Goal: Task Accomplishment & Management: Manage account settings

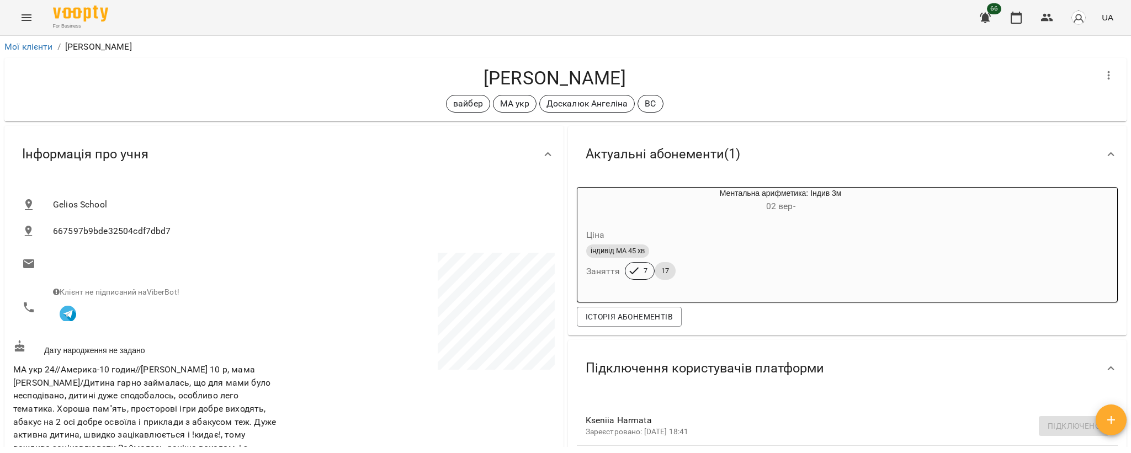
click at [20, 17] on icon "Menu" at bounding box center [26, 17] width 13 height 13
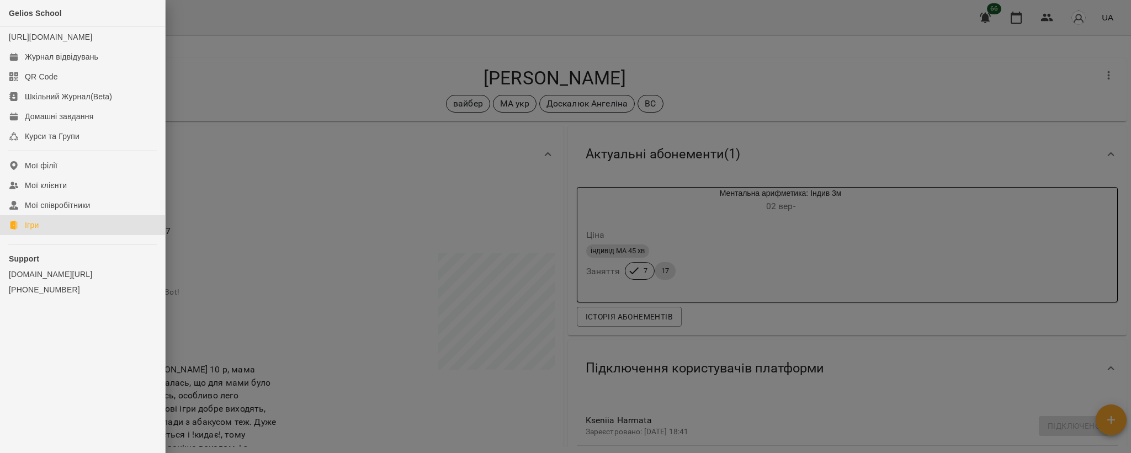
click at [25, 231] on div "Ігри" at bounding box center [32, 225] width 14 height 11
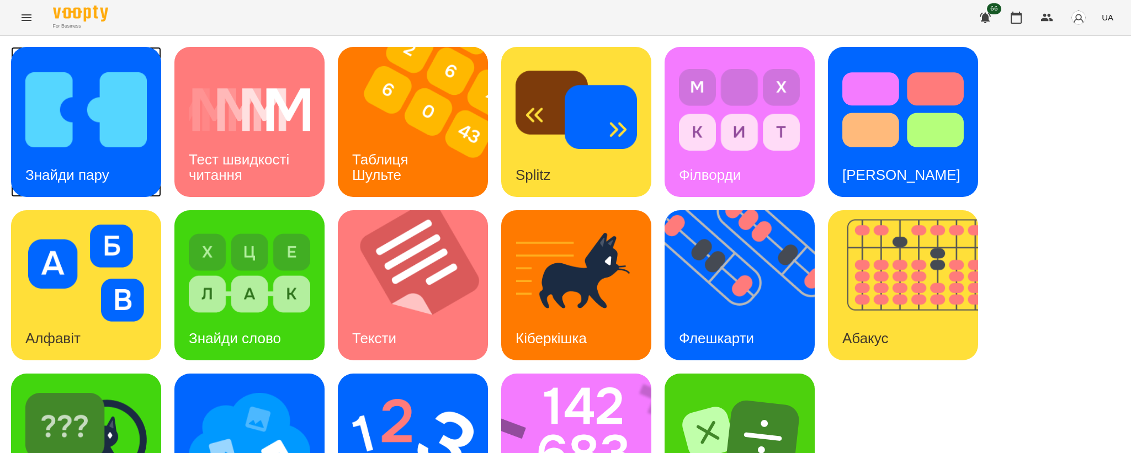
click at [100, 113] on img at bounding box center [85, 109] width 121 height 97
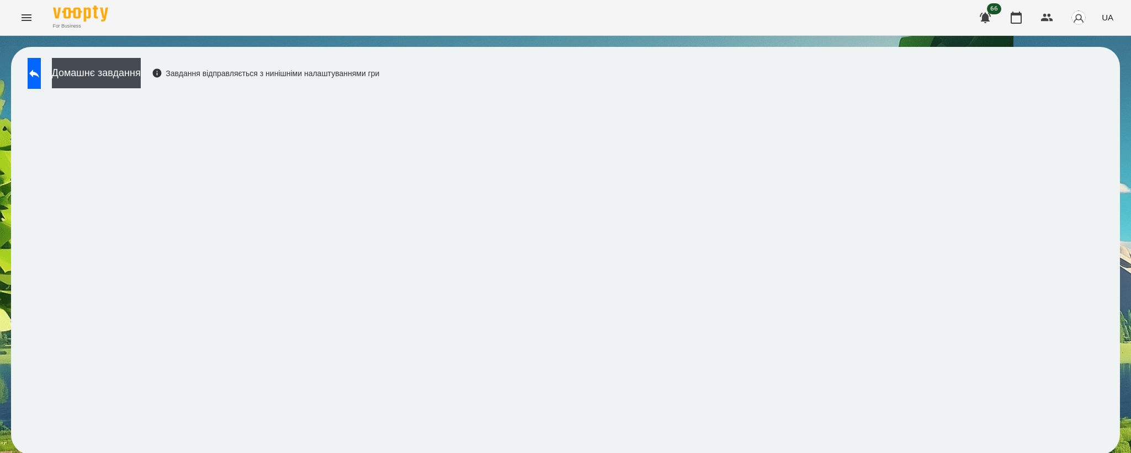
scroll to position [2, 0]
click at [40, 68] on icon at bounding box center [34, 73] width 13 height 13
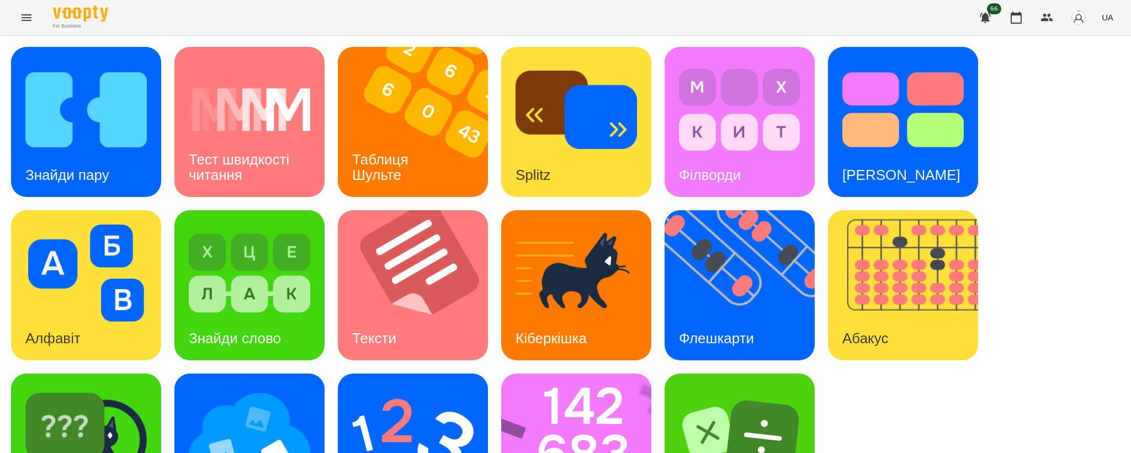
scroll to position [82, 0]
click at [78, 388] on img at bounding box center [85, 436] width 121 height 97
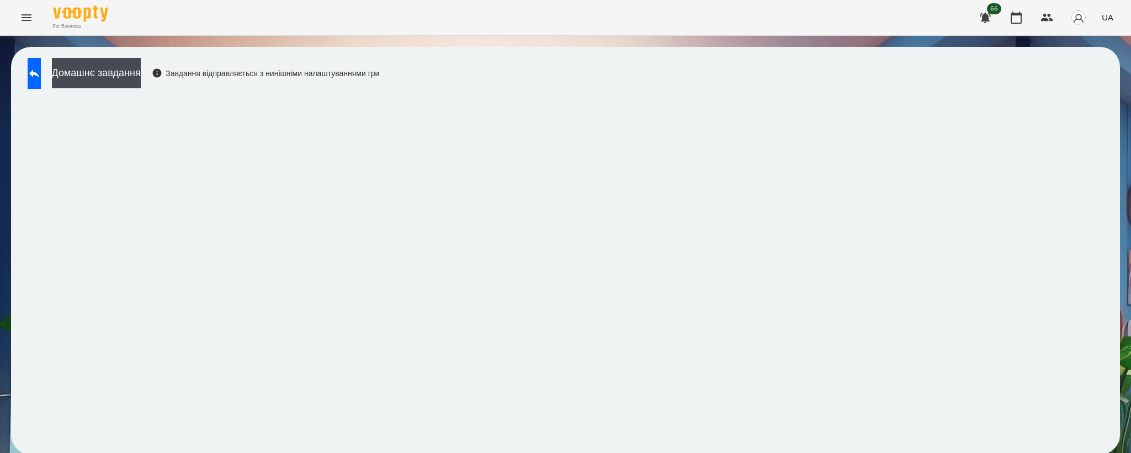
click at [1115, 119] on div "Домашнє завдання Завдання відправляється з нинішніми налаштуваннями гри" at bounding box center [565, 251] width 1109 height 408
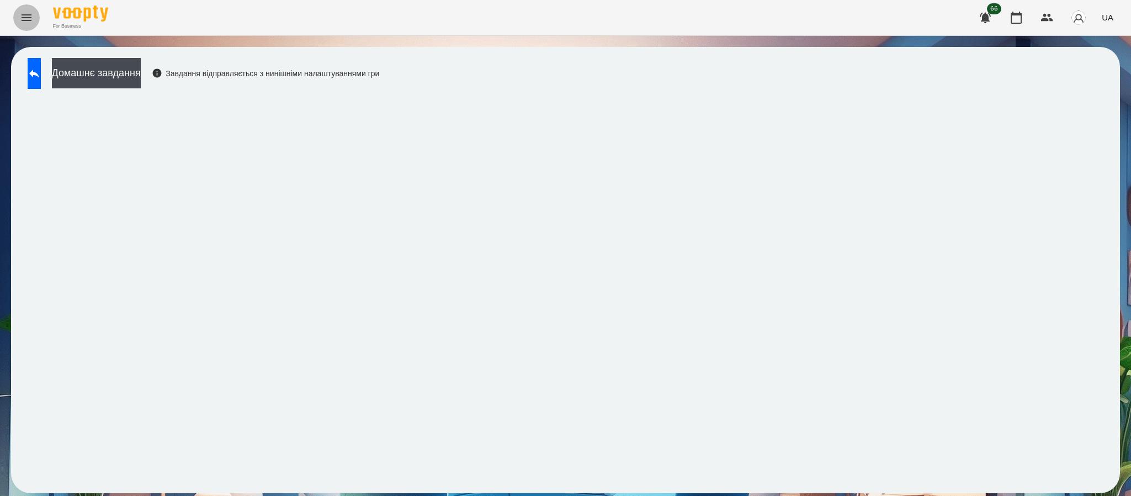
click at [32, 16] on icon "Menu" at bounding box center [26, 17] width 13 height 13
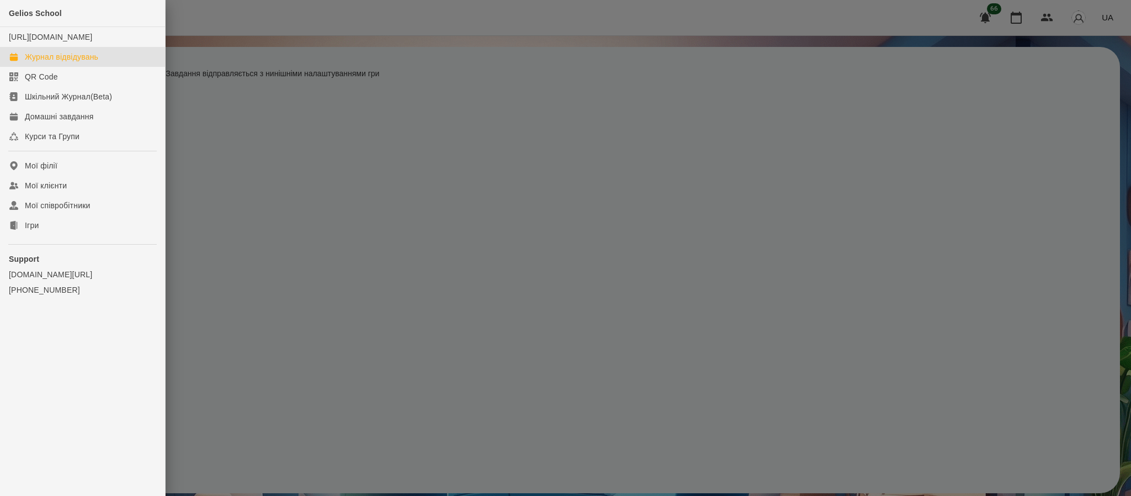
click at [45, 62] on div "Журнал відвідувань" at bounding box center [61, 56] width 73 height 11
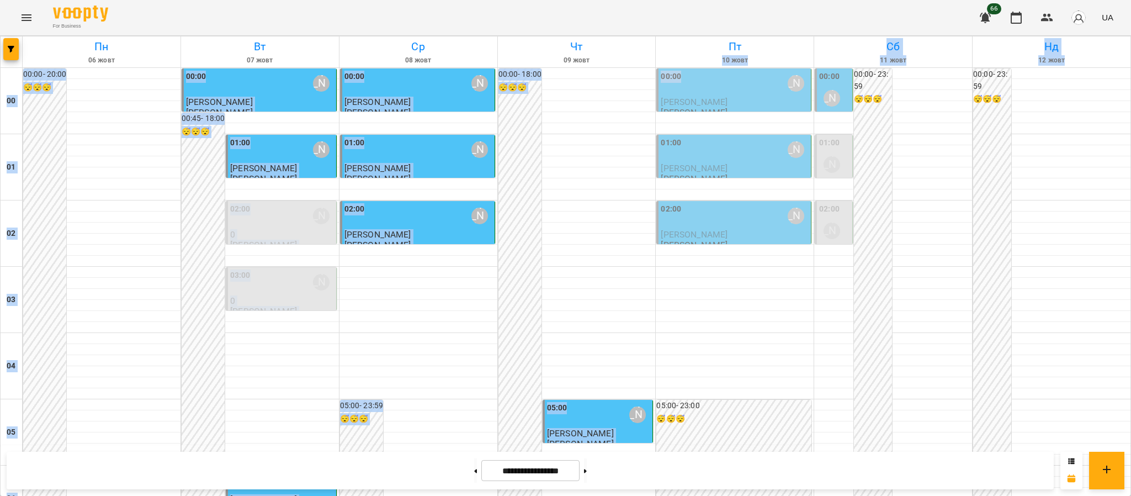
drag, startPoint x: 709, startPoint y: 65, endPoint x: 696, endPoint y: 92, distance: 30.4
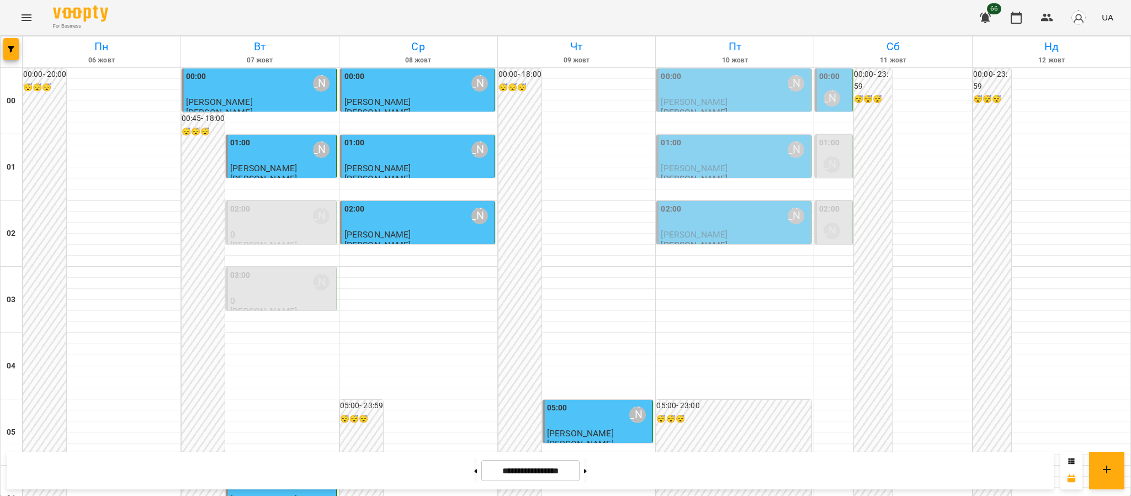
click at [696, 92] on div "00:00 [PERSON_NAME]" at bounding box center [735, 83] width 148 height 25
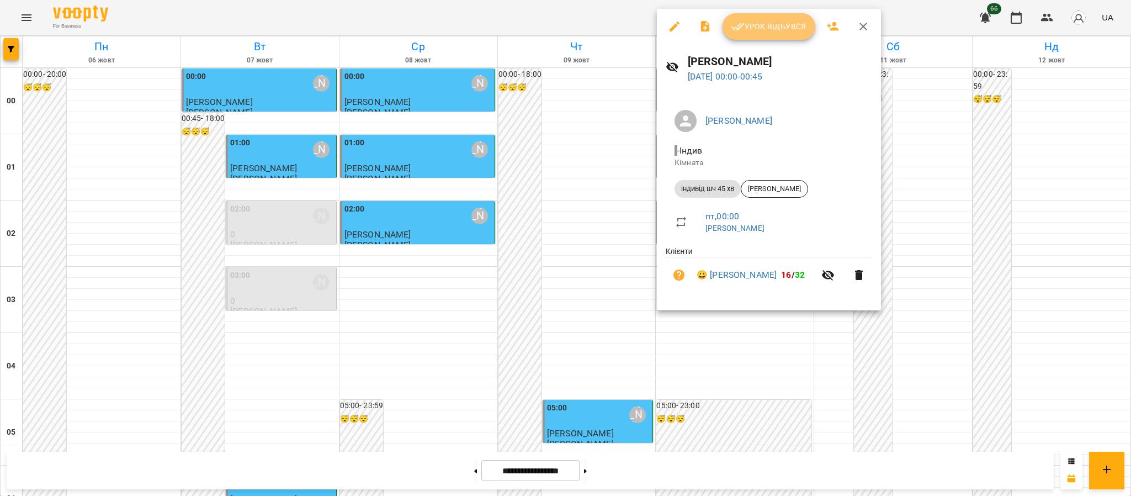
click at [752, 26] on span "Урок відбувся" at bounding box center [768, 26] width 75 height 13
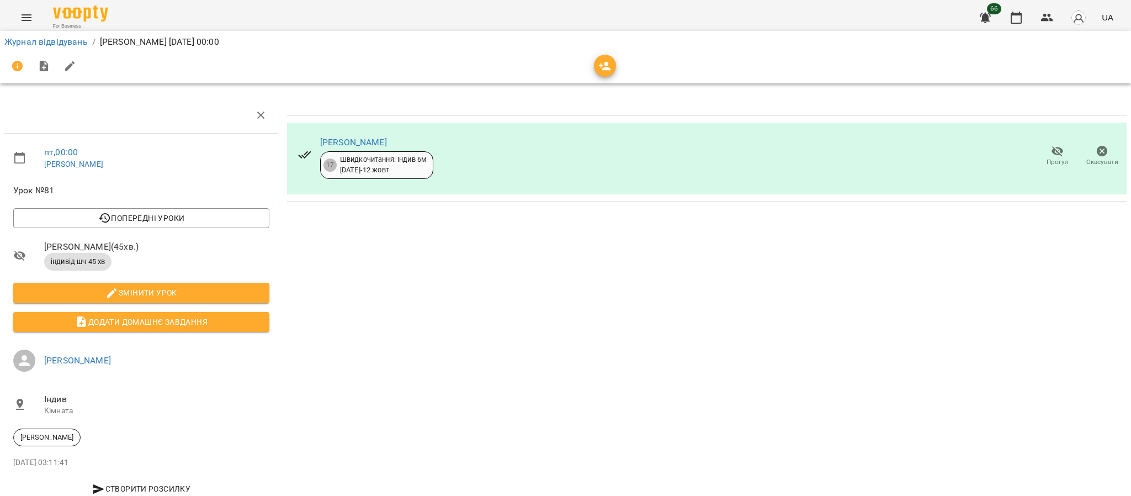
click at [9, 33] on div "Журнал відвідувань / [PERSON_NAME] [DATE] 00:00" at bounding box center [565, 42] width 1126 height 18
click at [15, 35] on li "Журнал відвідувань" at bounding box center [45, 41] width 83 height 13
click at [15, 44] on link "Журнал відвідувань" at bounding box center [45, 41] width 83 height 10
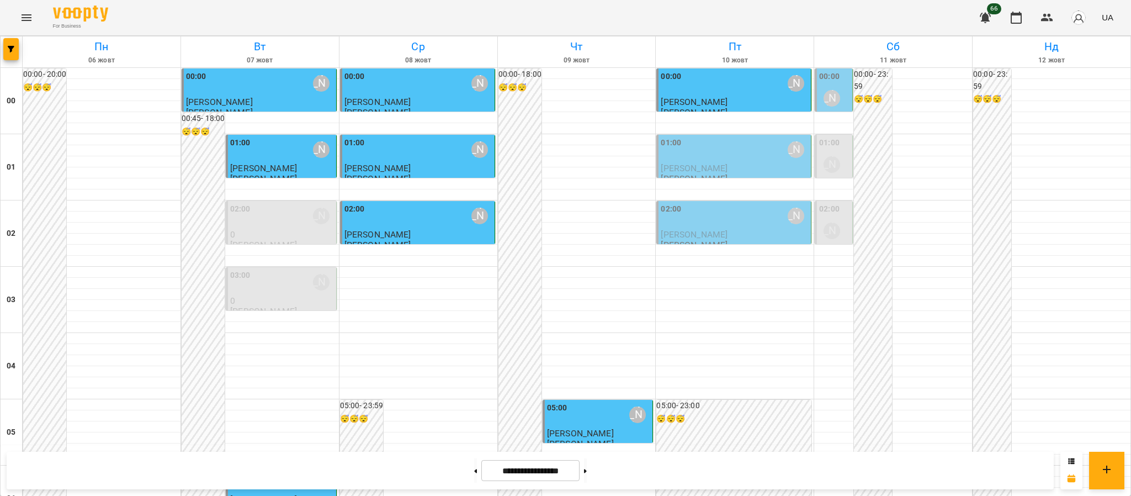
click at [749, 171] on p "[PERSON_NAME]" at bounding box center [735, 167] width 148 height 9
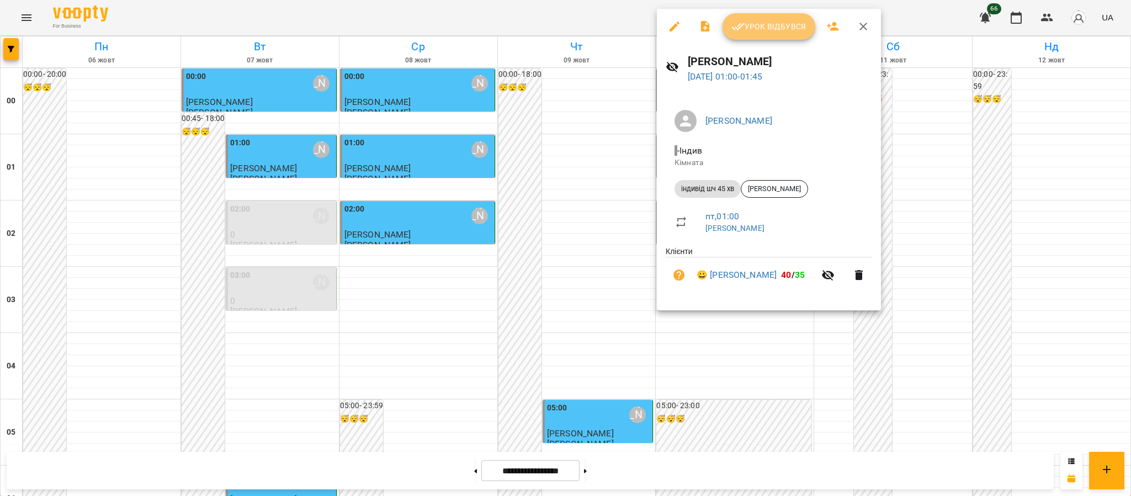
click at [741, 34] on button "Урок відбувся" at bounding box center [768, 26] width 93 height 26
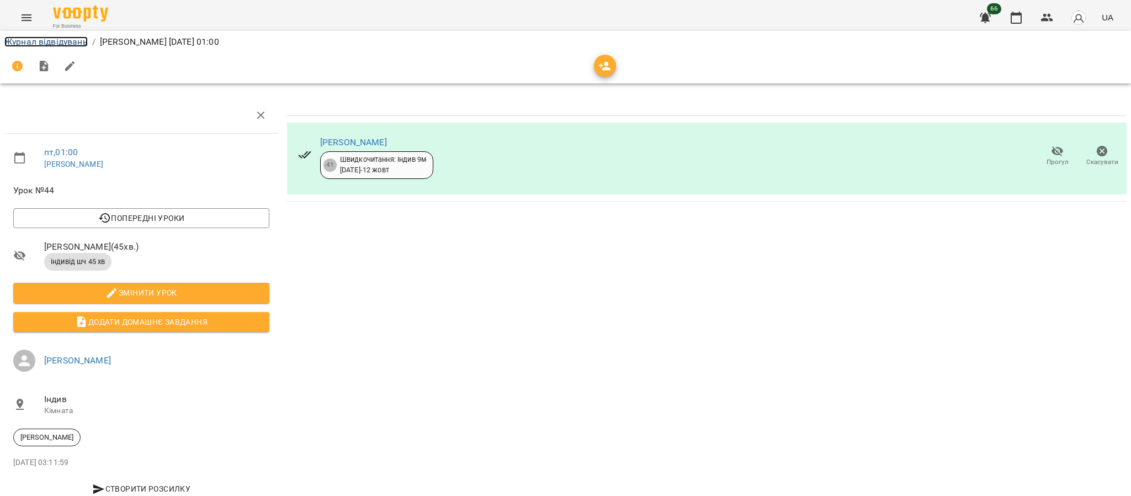
click at [29, 41] on link "Журнал відвідувань" at bounding box center [45, 41] width 83 height 10
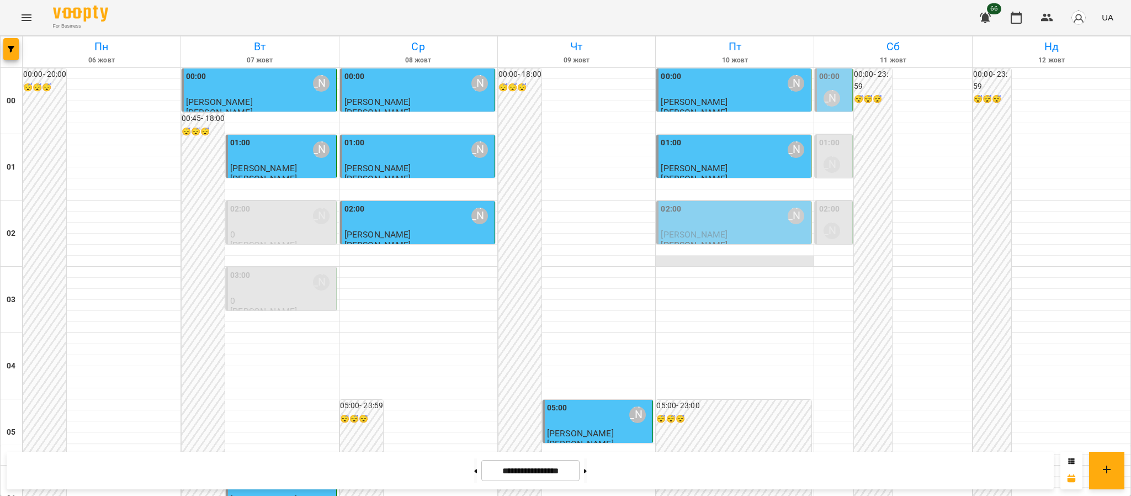
scroll to position [61, 0]
click at [701, 203] on div "02:00 [PERSON_NAME]" at bounding box center [735, 215] width 148 height 25
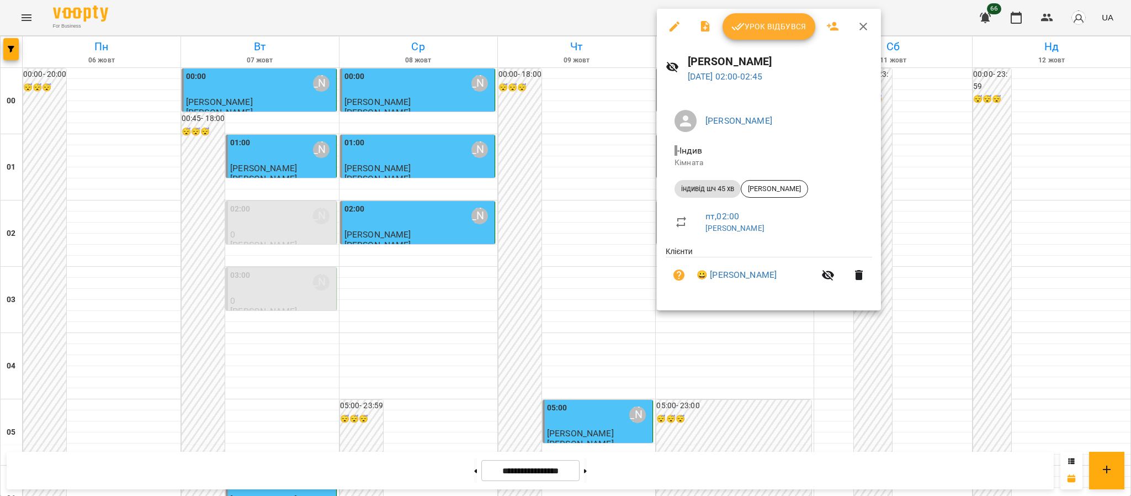
click at [851, 286] on button "button" at bounding box center [858, 275] width 26 height 26
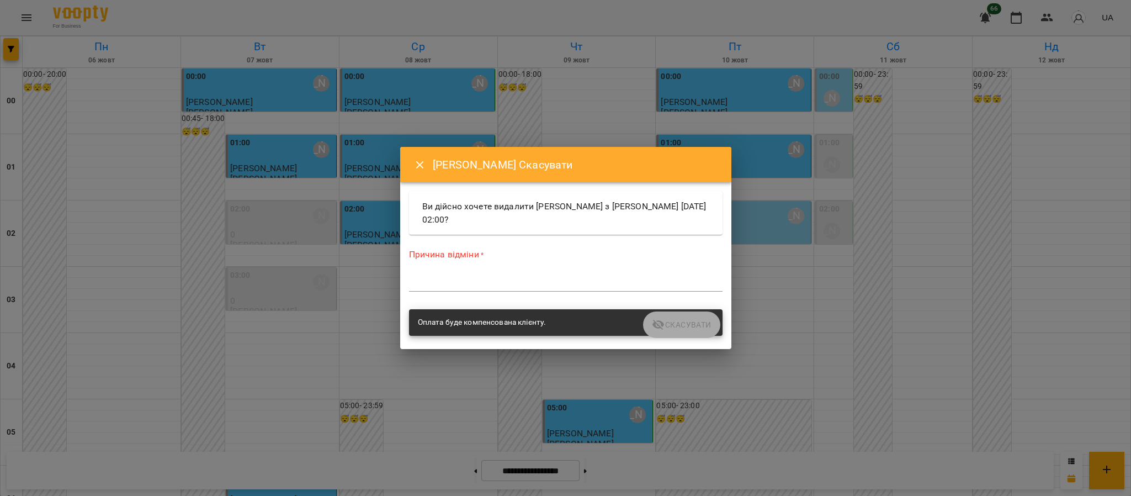
click at [616, 289] on div "*" at bounding box center [565, 283] width 313 height 18
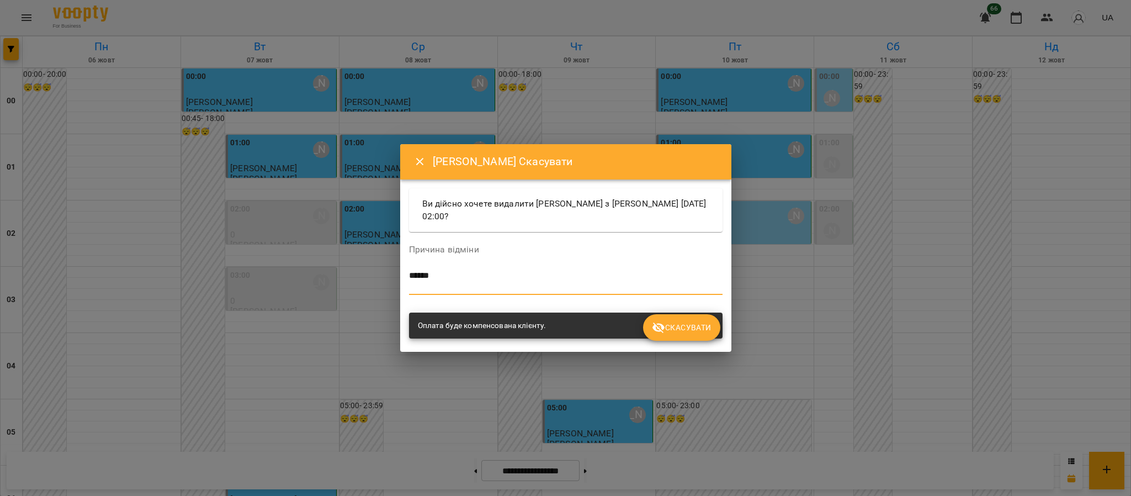
type textarea "*****"
click at [709, 332] on span "Скасувати" at bounding box center [681, 327] width 59 height 13
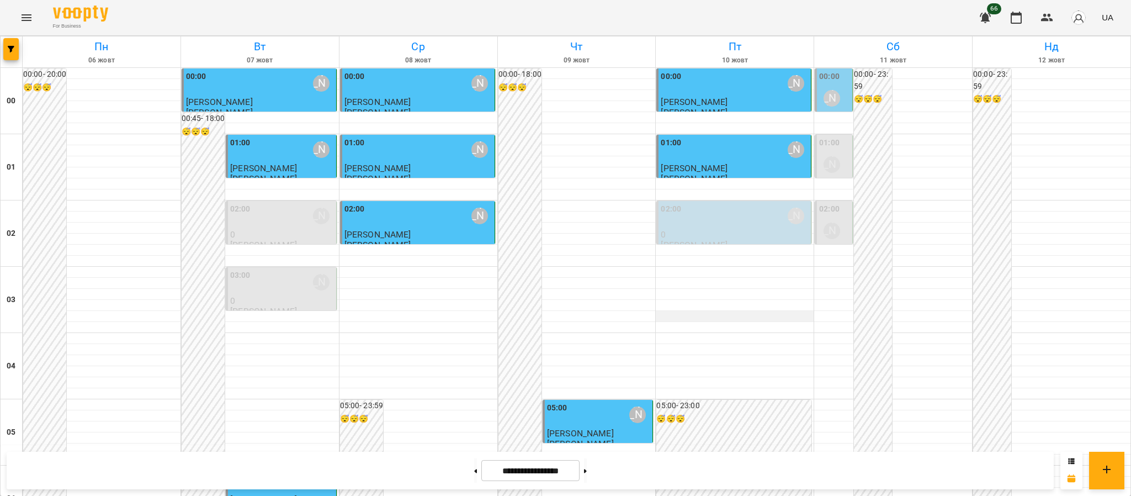
scroll to position [0, 0]
click at [839, 84] on div "00:00 [PERSON_NAME]" at bounding box center [834, 91] width 31 height 40
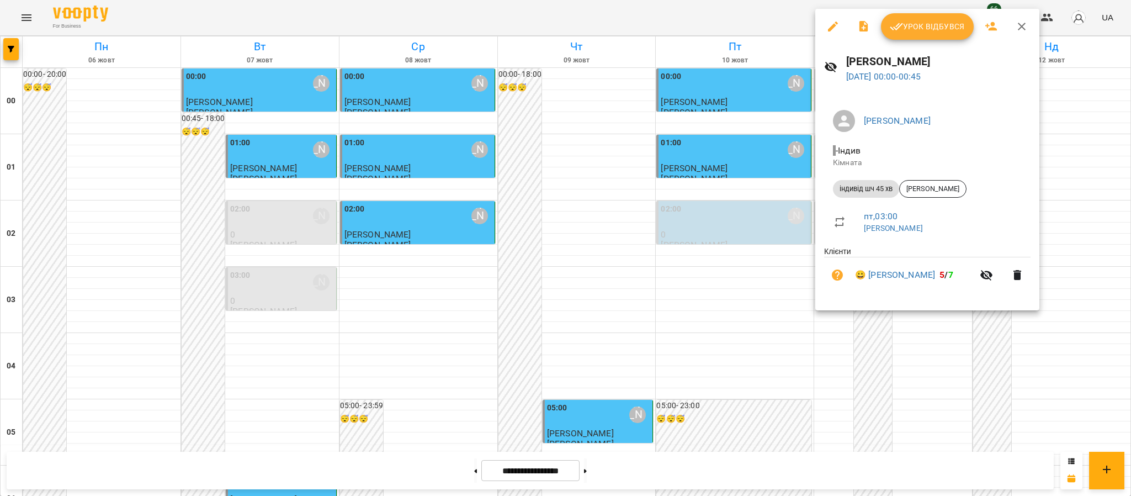
click at [891, 36] on button "Урок відбувся" at bounding box center [927, 26] width 93 height 26
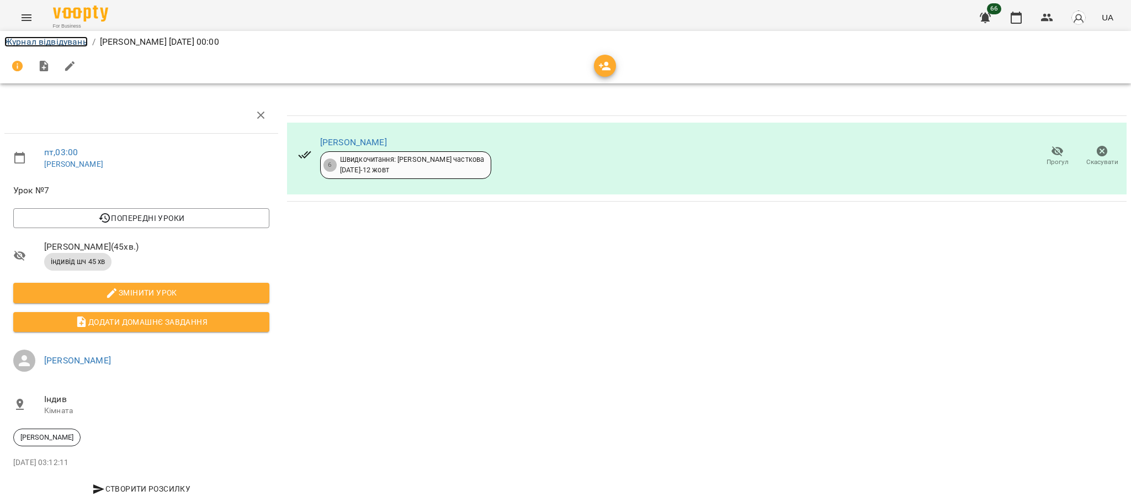
click at [62, 36] on link "Журнал відвідувань" at bounding box center [45, 41] width 83 height 10
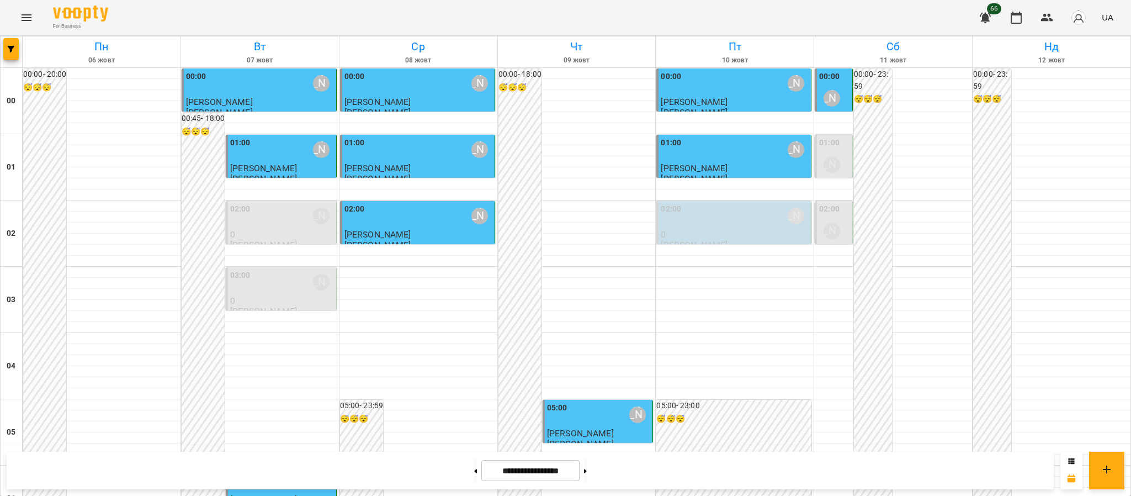
scroll to position [551, 0]
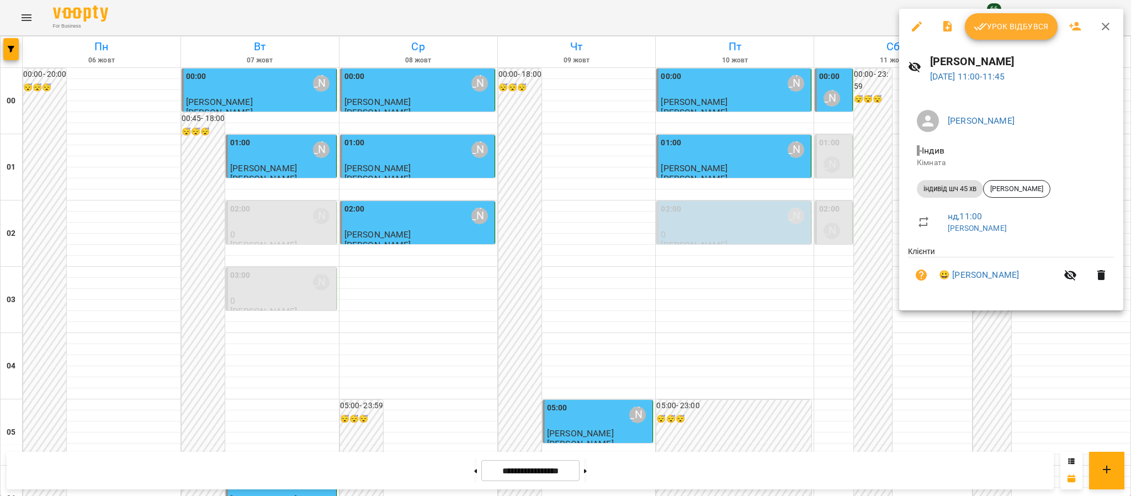
click at [1029, 259] on div "[PERSON_NAME] Кімната індивід шч 45 хв [PERSON_NAME] нд , 11:00 [PERSON_NAME] 😀…" at bounding box center [1011, 201] width 224 height 218
click at [997, 31] on span "Урок відбувся" at bounding box center [1010, 26] width 75 height 13
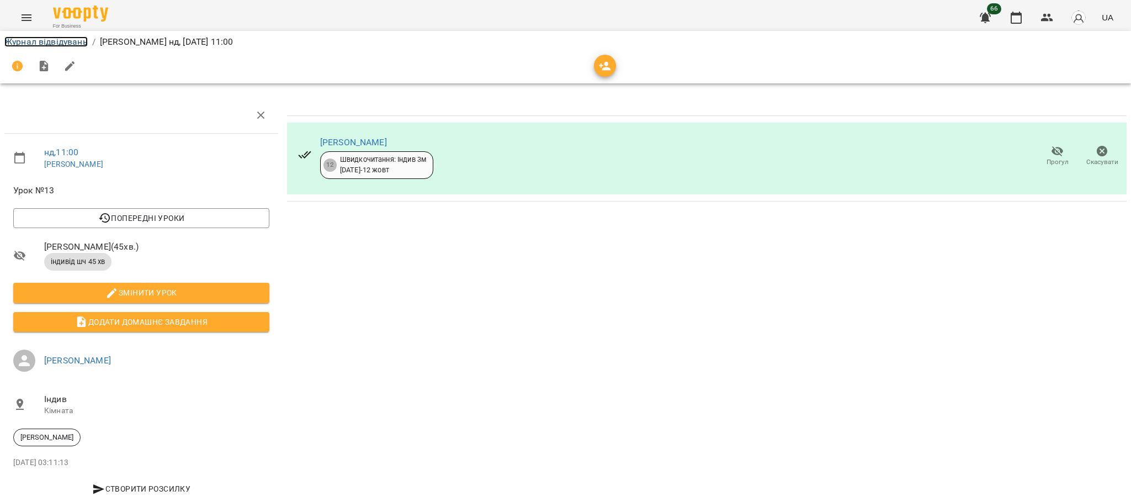
click at [34, 44] on link "Журнал відвідувань" at bounding box center [45, 41] width 83 height 10
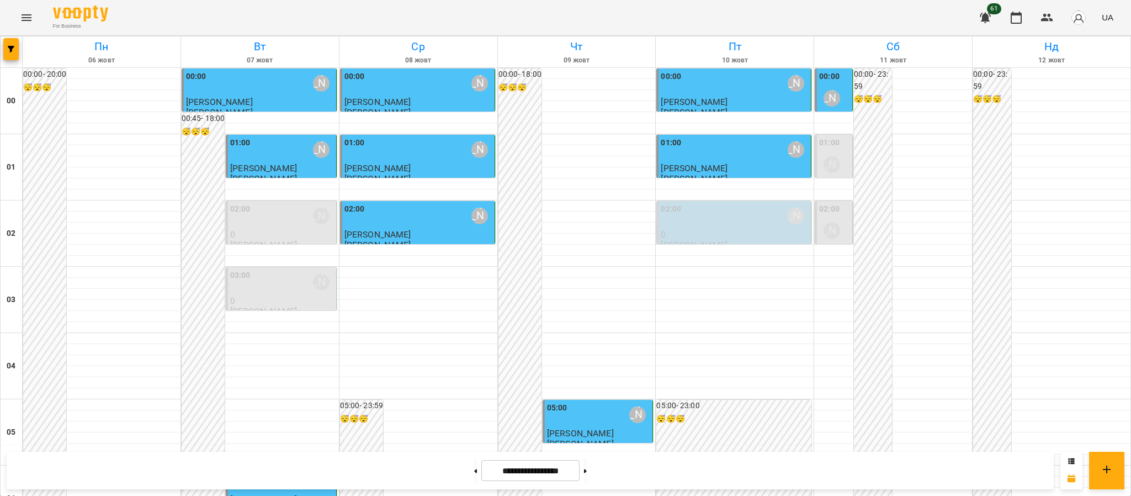
scroll to position [1143, 0]
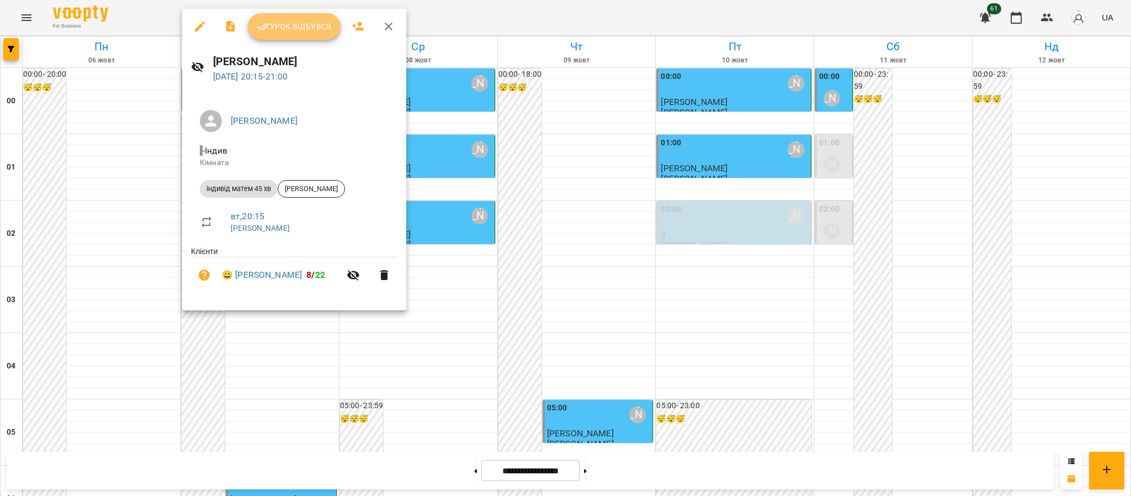
click at [287, 26] on span "Урок відбувся" at bounding box center [294, 26] width 75 height 13
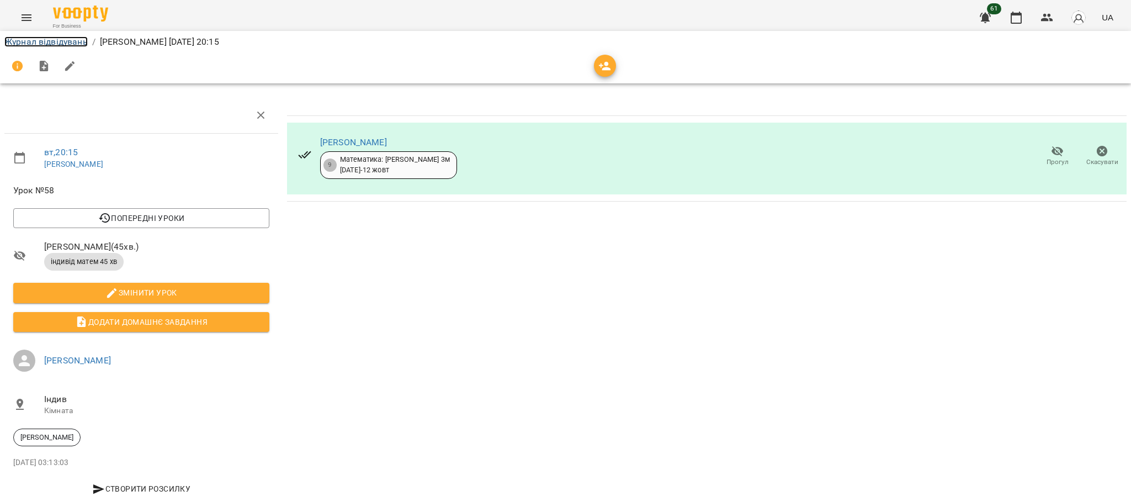
click at [71, 43] on link "Журнал відвідувань" at bounding box center [45, 41] width 83 height 10
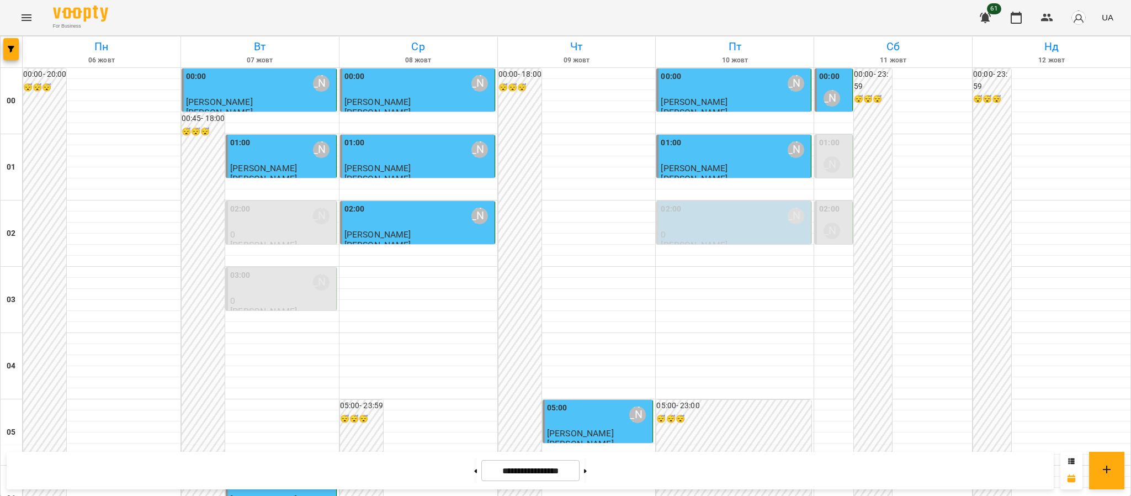
scroll to position [1211, 0]
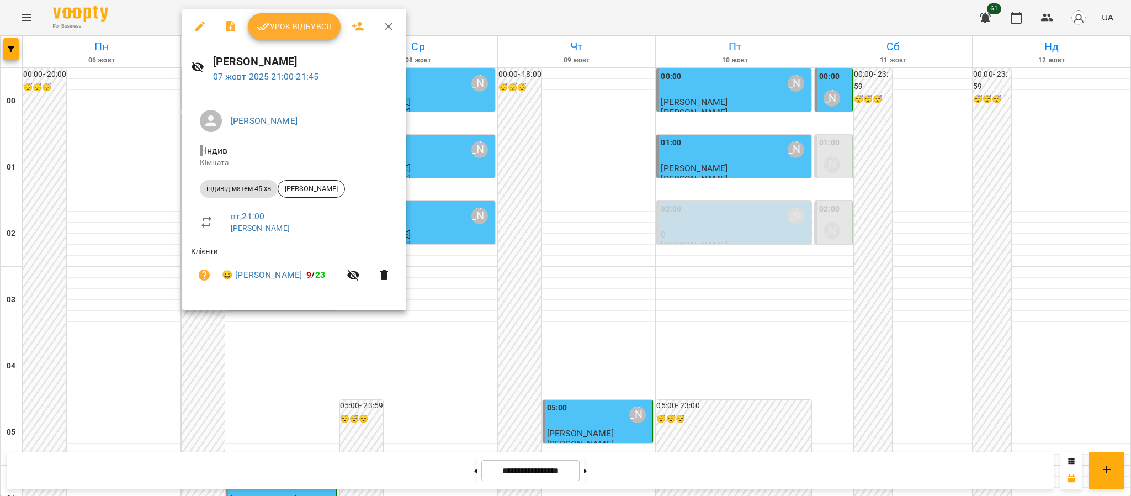
click at [271, 33] on span "Урок відбувся" at bounding box center [294, 26] width 75 height 13
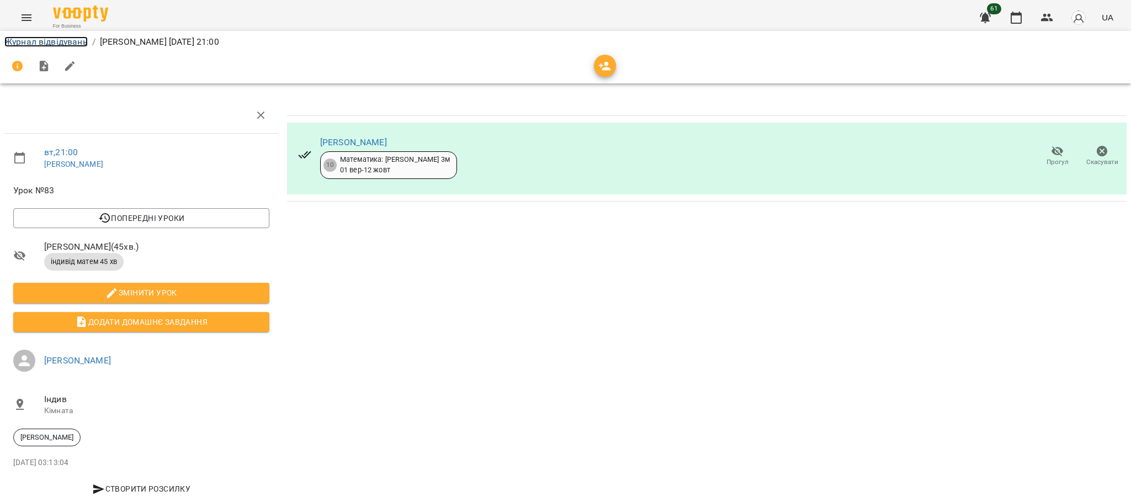
click at [73, 45] on link "Журнал відвідувань" at bounding box center [45, 41] width 83 height 10
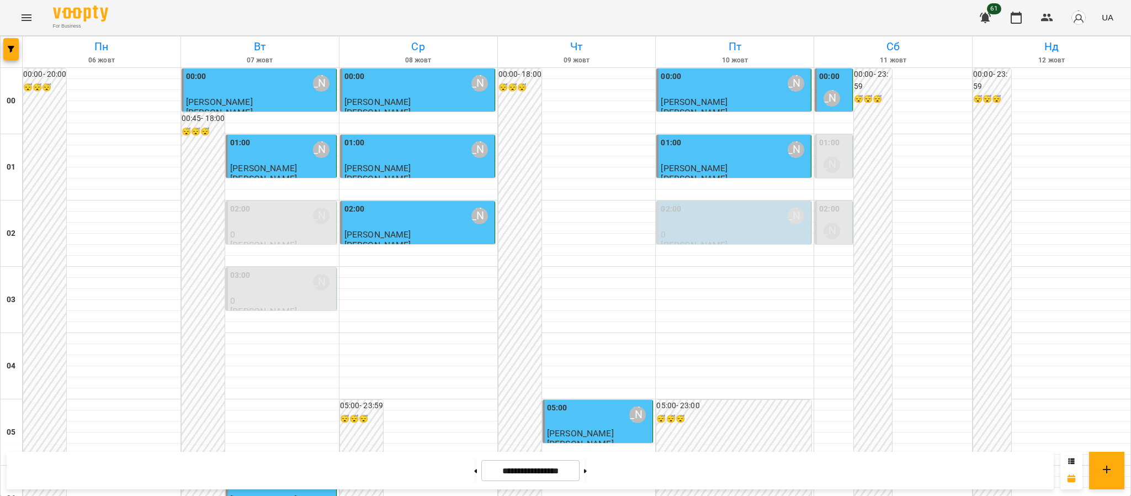
scroll to position [1211, 0]
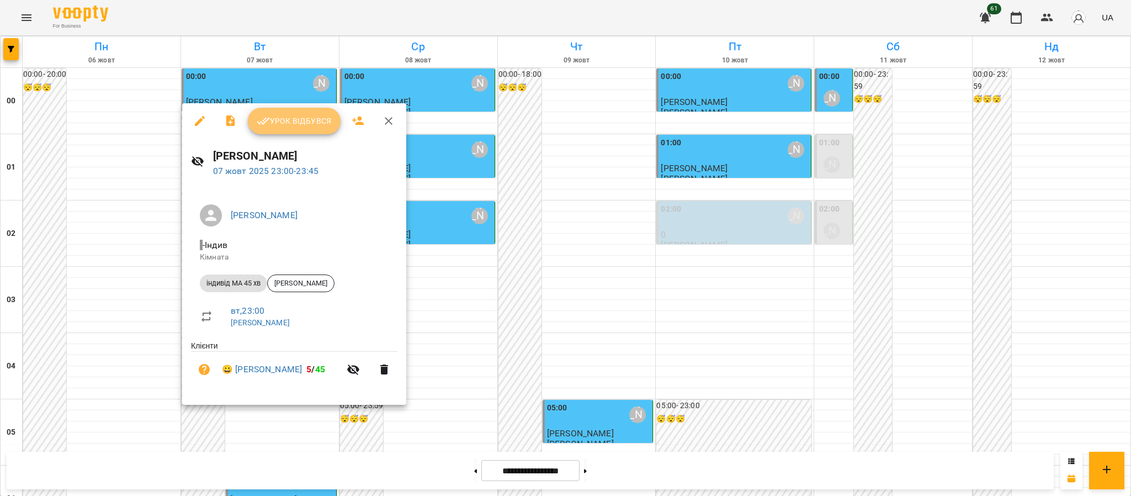
click at [284, 121] on span "Урок відбувся" at bounding box center [294, 120] width 75 height 13
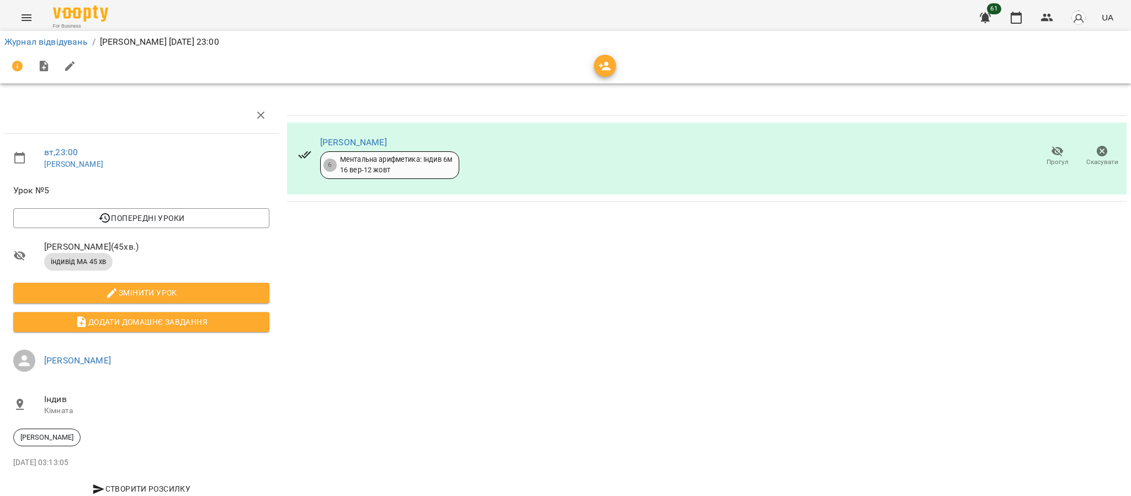
click at [47, 47] on li "Журнал відвідувань" at bounding box center [45, 41] width 83 height 13
click at [47, 46] on li "Журнал відвідувань" at bounding box center [45, 41] width 83 height 13
click at [47, 41] on link "Журнал відвідувань" at bounding box center [45, 41] width 83 height 10
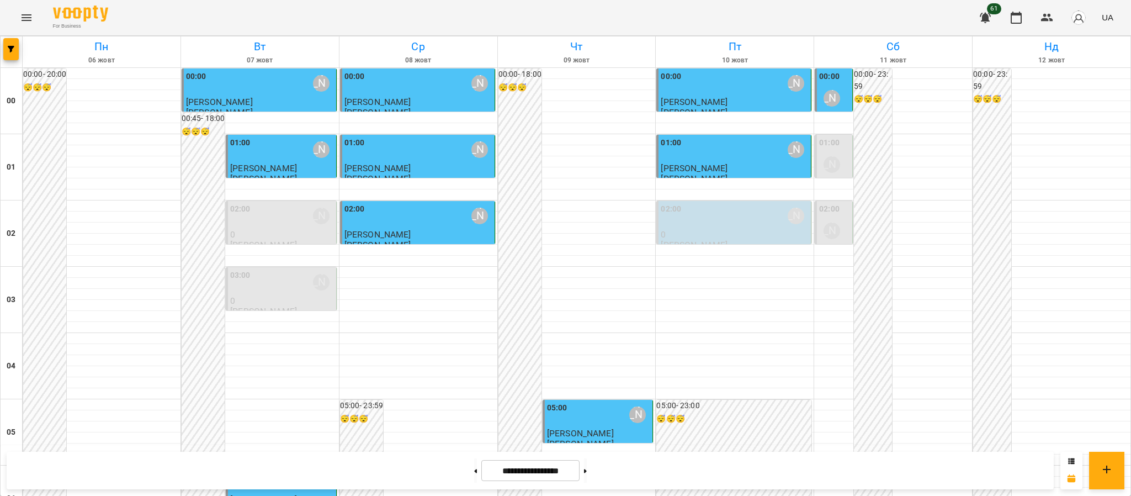
scroll to position [1211, 0]
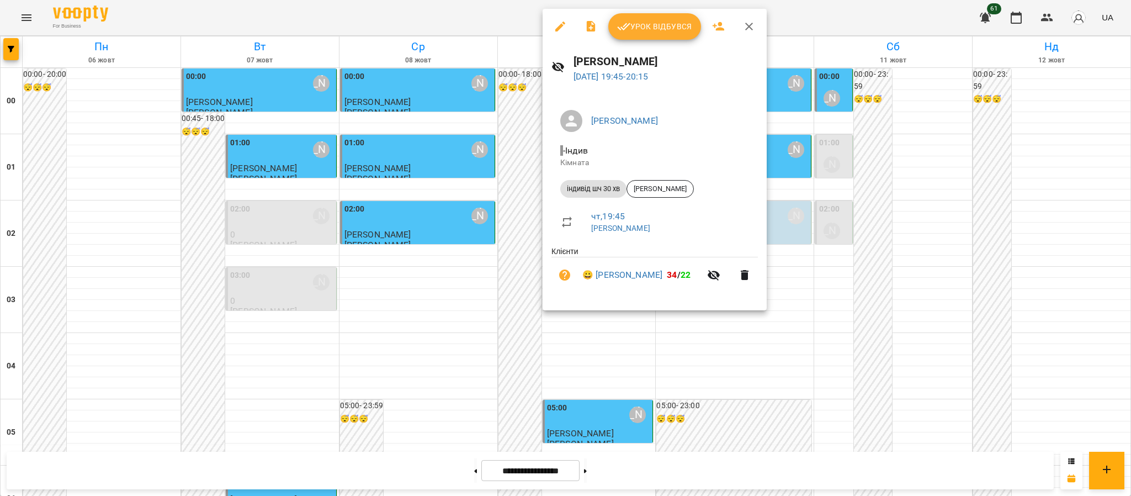
click at [669, 12] on div "Урок відбувся" at bounding box center [654, 26] width 224 height 35
click at [669, 20] on span "Урок відбувся" at bounding box center [654, 26] width 75 height 13
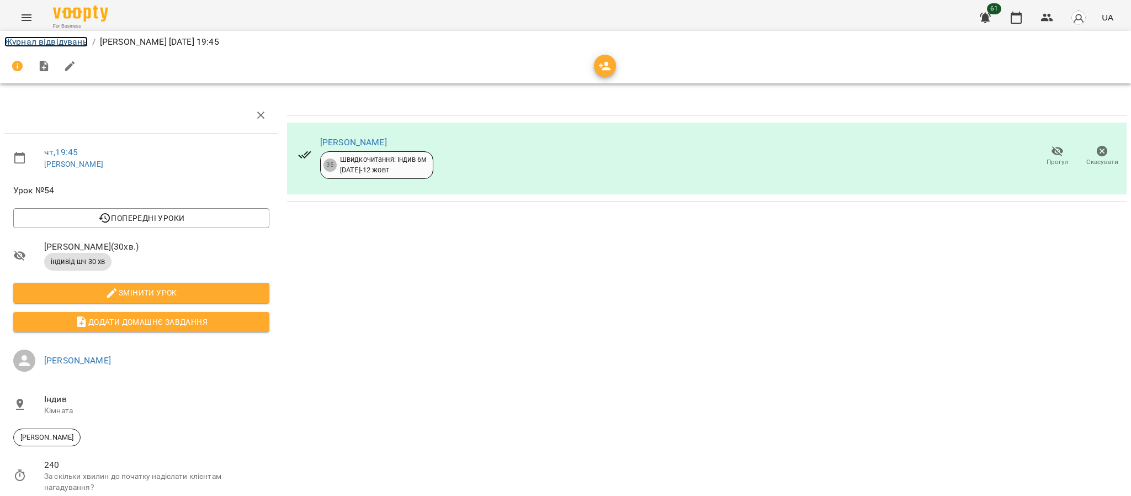
click at [12, 43] on link "Журнал відвідувань" at bounding box center [45, 41] width 83 height 10
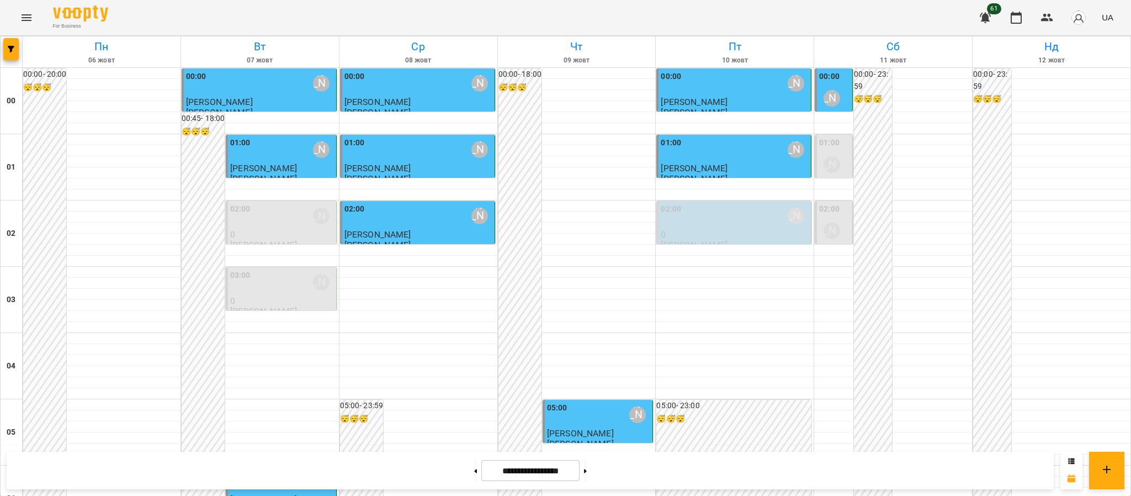
scroll to position [1172, 0]
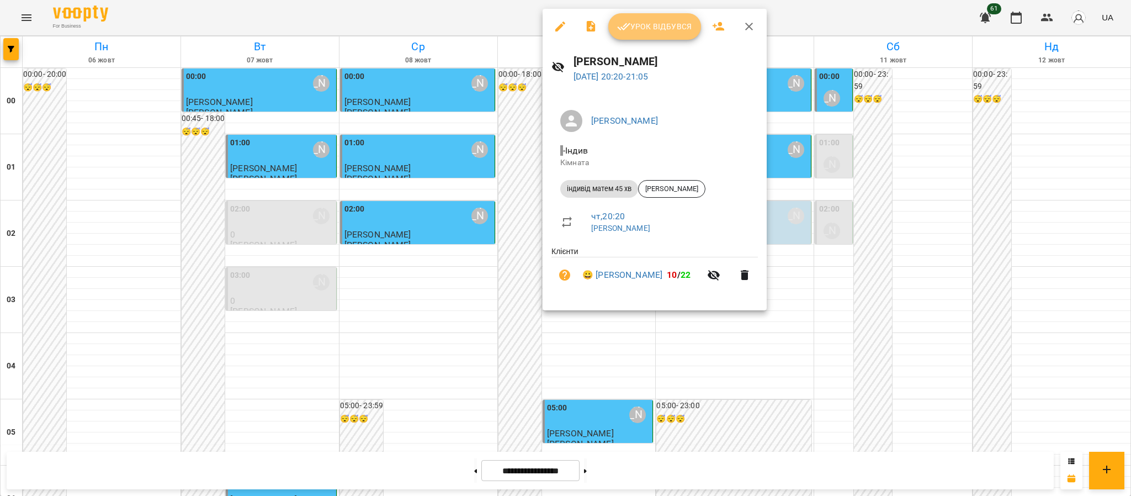
click at [650, 22] on span "Урок відбувся" at bounding box center [654, 26] width 75 height 13
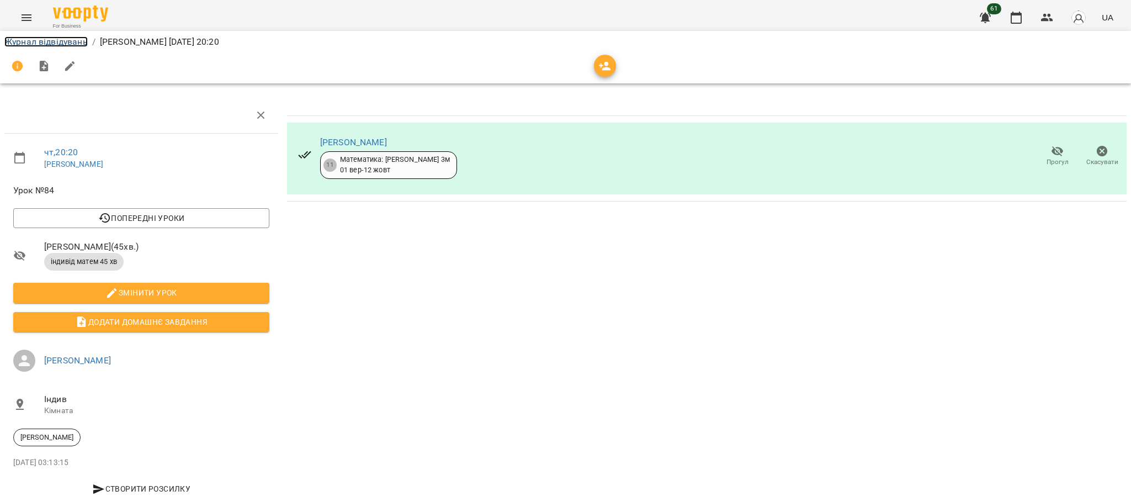
click at [34, 41] on link "Журнал відвідувань" at bounding box center [45, 41] width 83 height 10
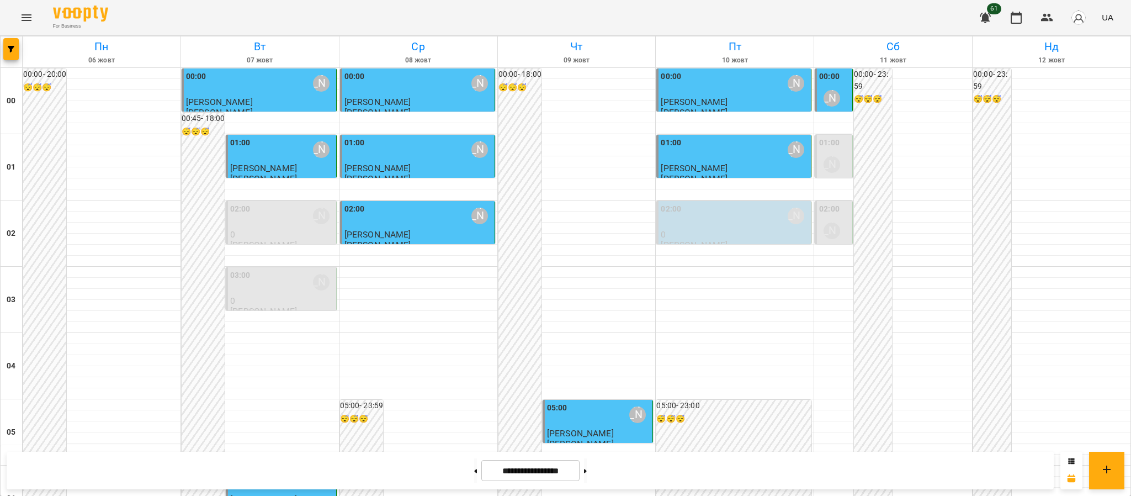
scroll to position [1149, 0]
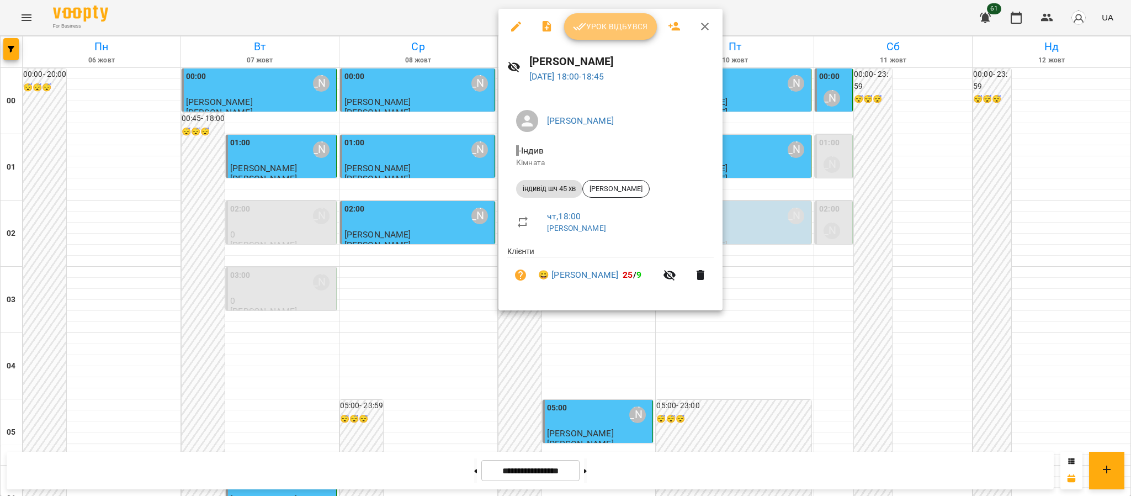
click at [577, 31] on icon "button" at bounding box center [579, 26] width 13 height 13
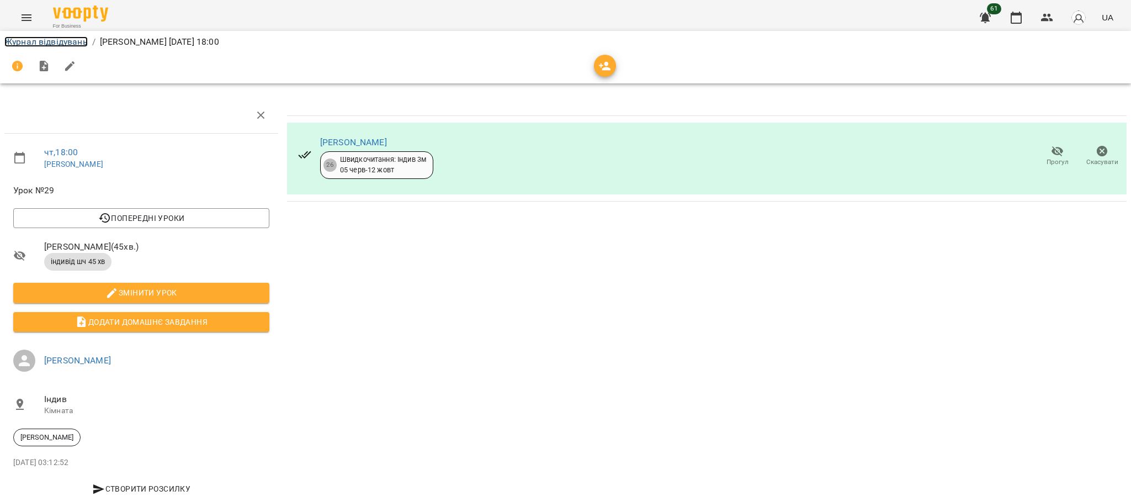
click at [42, 37] on link "Журнал відвідувань" at bounding box center [45, 41] width 83 height 10
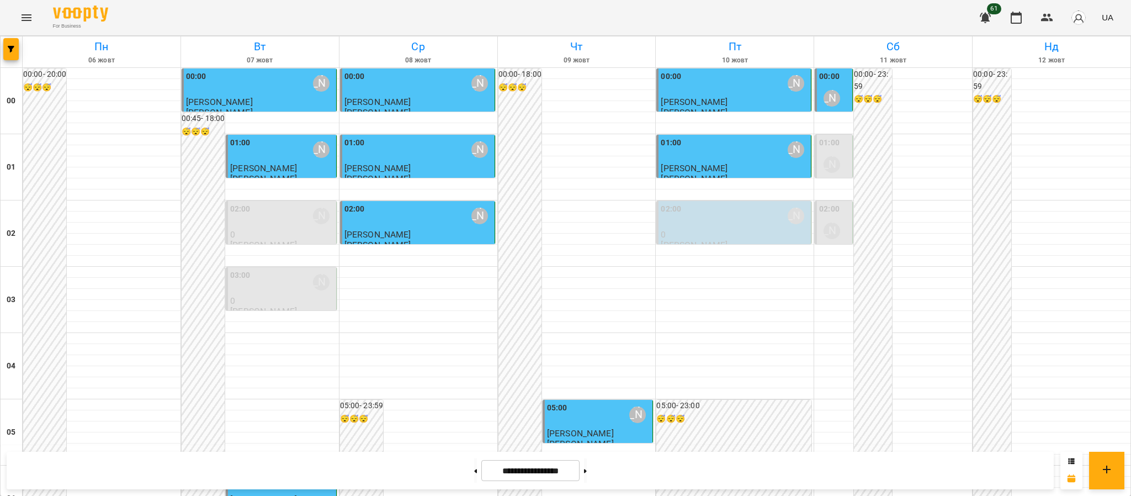
scroll to position [1211, 0]
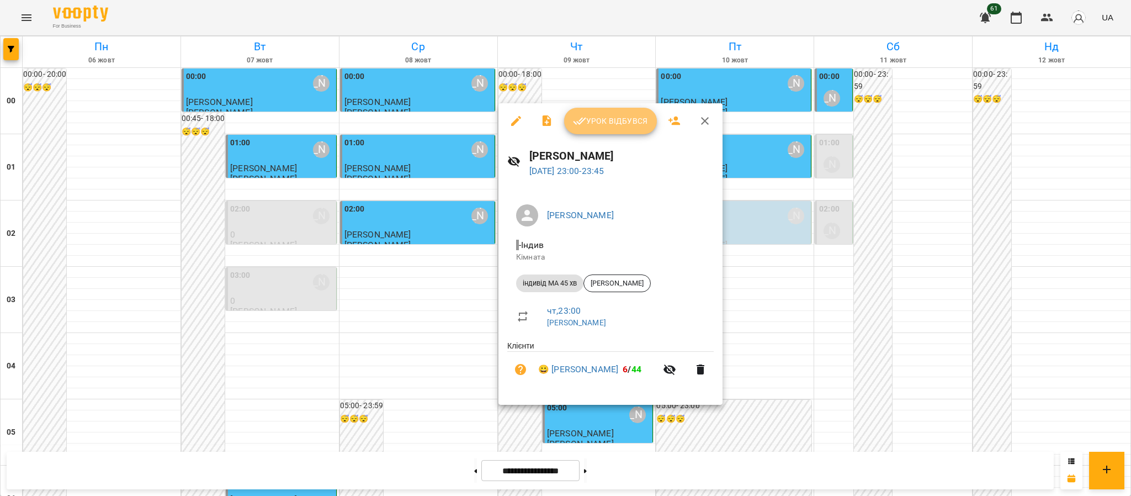
click at [578, 123] on icon "button" at bounding box center [579, 121] width 13 height 7
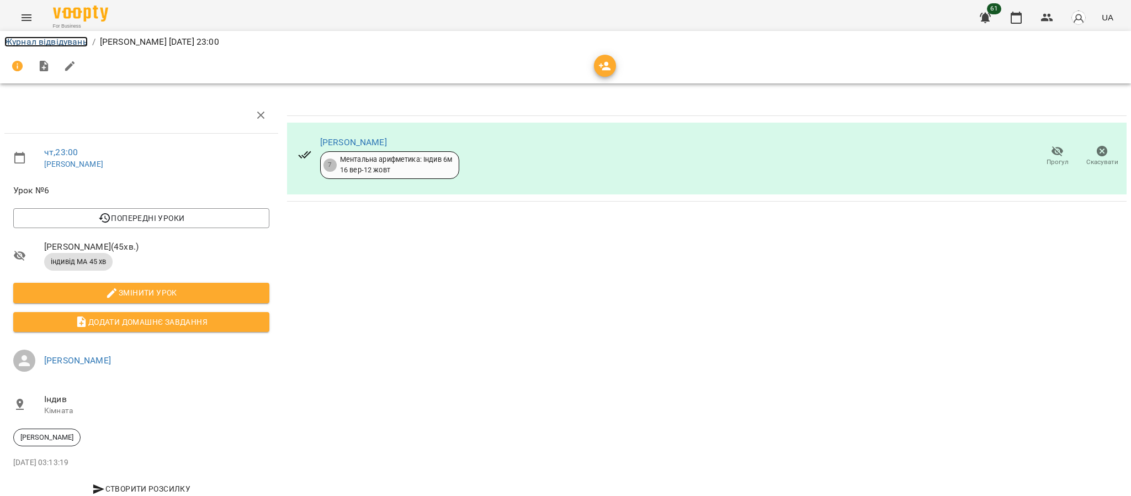
click at [31, 41] on link "Журнал відвідувань" at bounding box center [45, 41] width 83 height 10
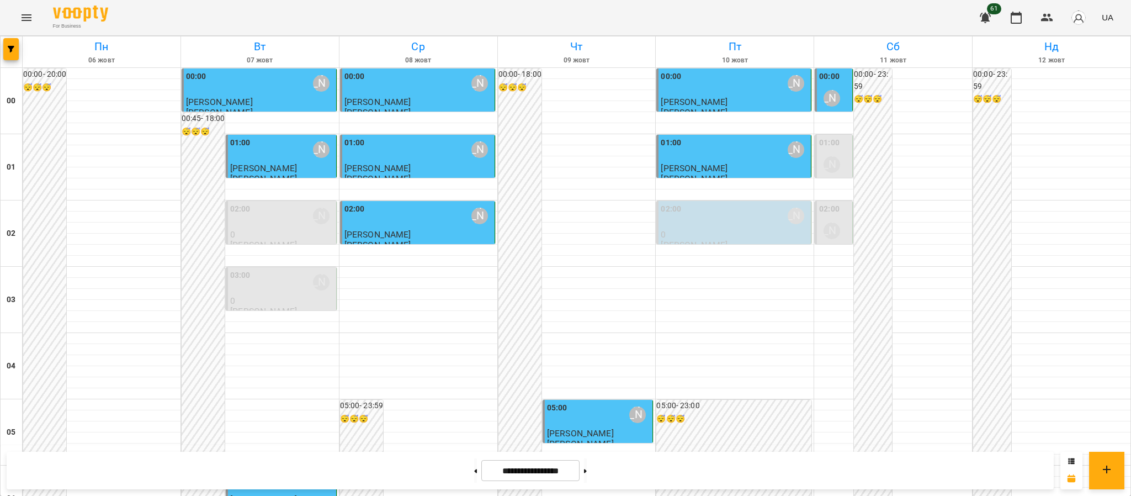
scroll to position [1211, 0]
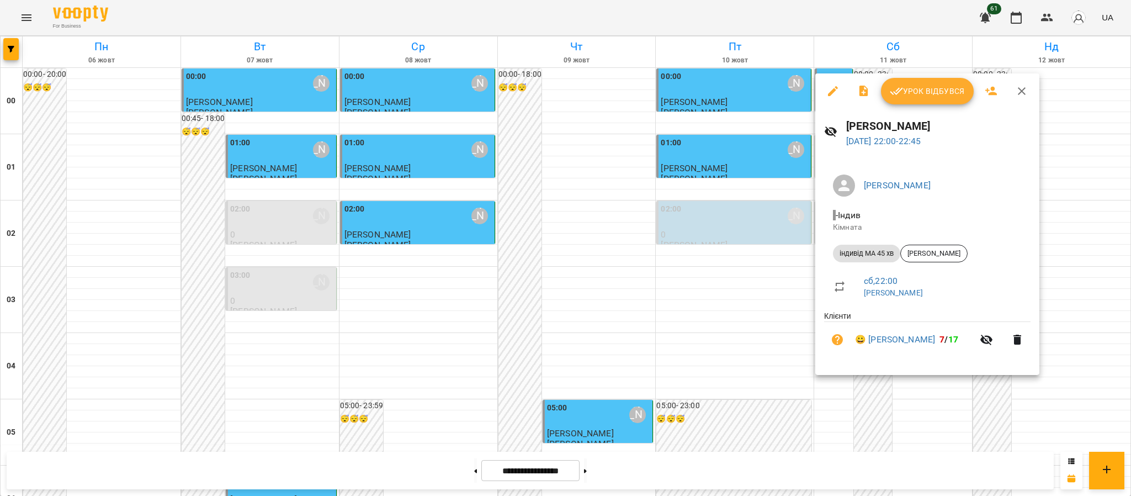
drag, startPoint x: 819, startPoint y: 328, endPoint x: 936, endPoint y: 317, distance: 117.5
click at [936, 317] on ul "Клієнти 😀 [PERSON_NAME] 7 / 17" at bounding box center [927, 335] width 206 height 51
click at [986, 344] on icon "button" at bounding box center [986, 339] width 12 height 10
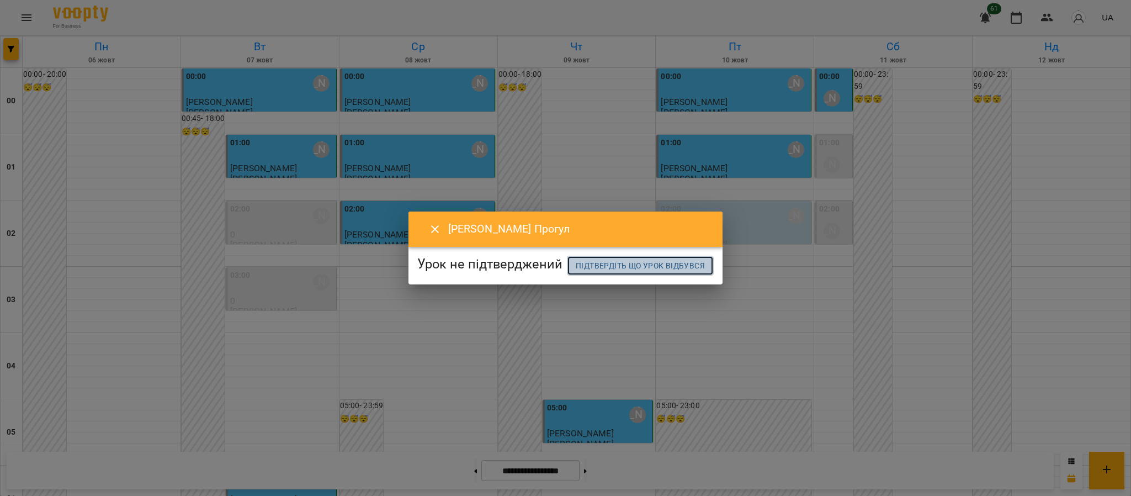
click at [598, 272] on span "Підтвердіть що урок відбувся" at bounding box center [640, 265] width 129 height 13
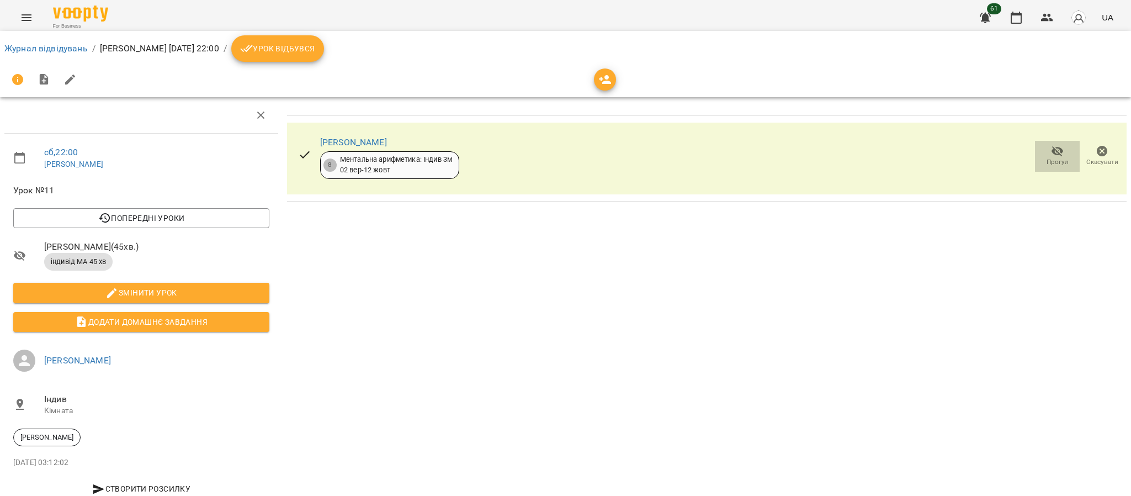
click at [1063, 157] on span "Прогул" at bounding box center [1057, 161] width 22 height 9
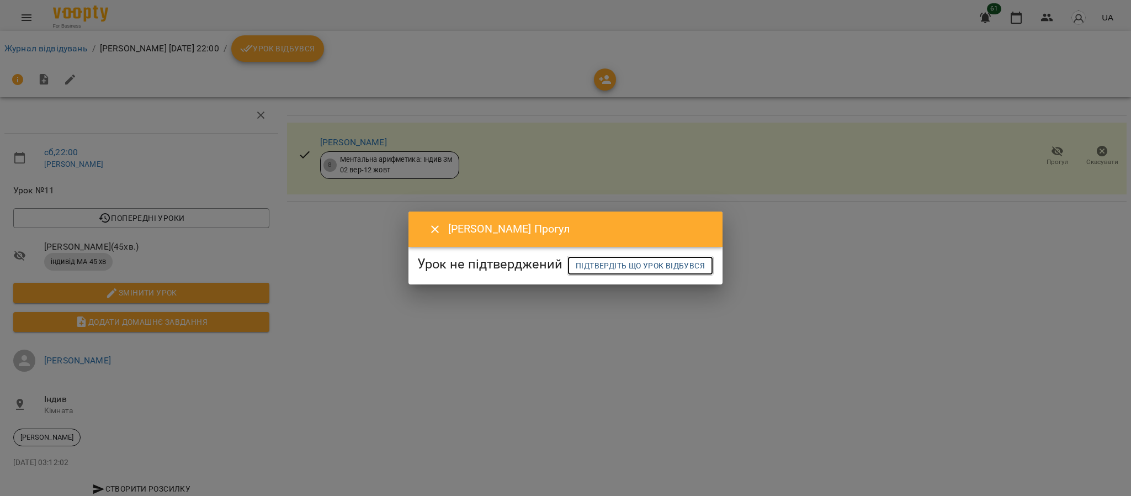
click at [606, 272] on span "Підтвердіть що урок відбувся" at bounding box center [640, 265] width 129 height 13
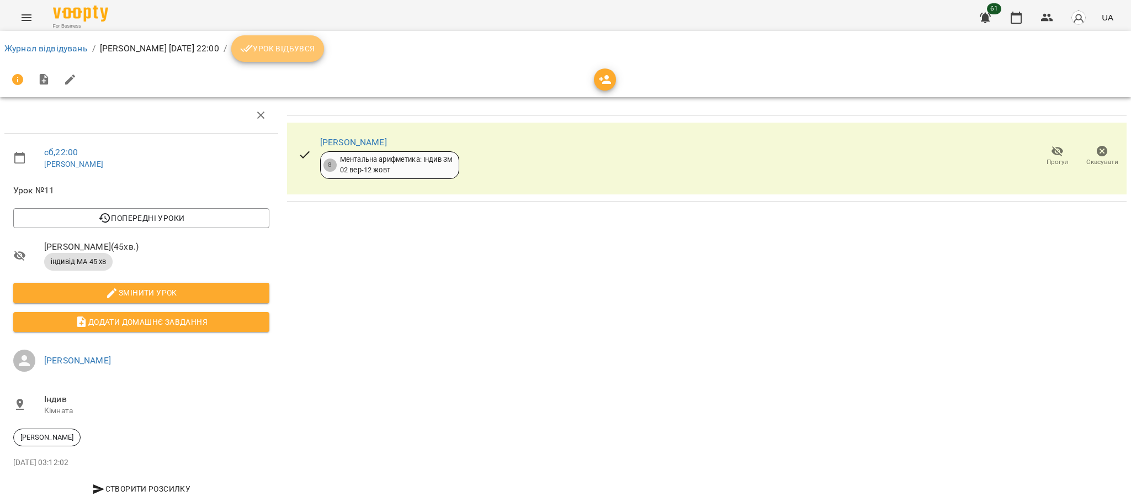
drag, startPoint x: 386, startPoint y: 60, endPoint x: 386, endPoint y: 52, distance: 7.7
click at [324, 59] on button "Урок відбувся" at bounding box center [277, 48] width 93 height 26
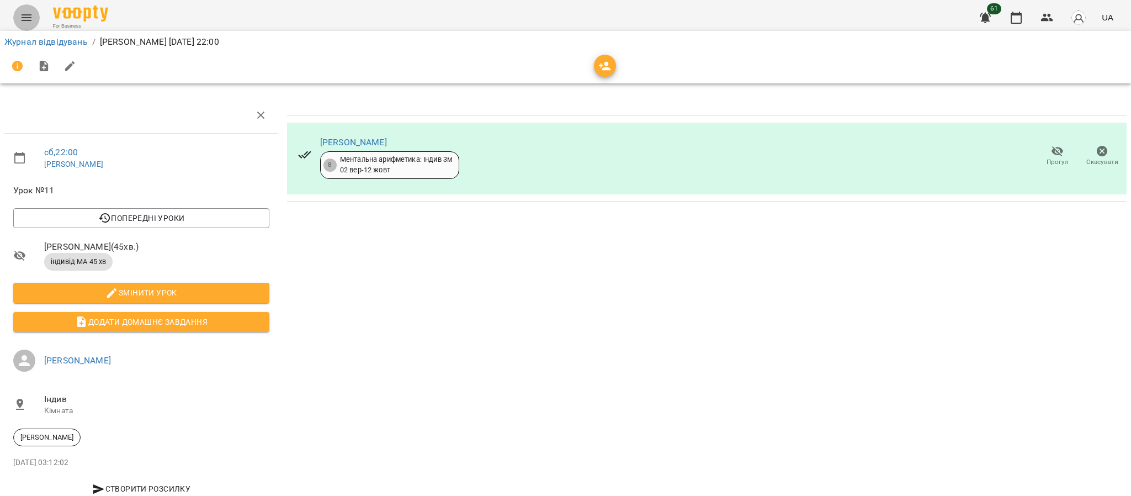
click at [26, 25] on button "Menu" at bounding box center [26, 17] width 26 height 26
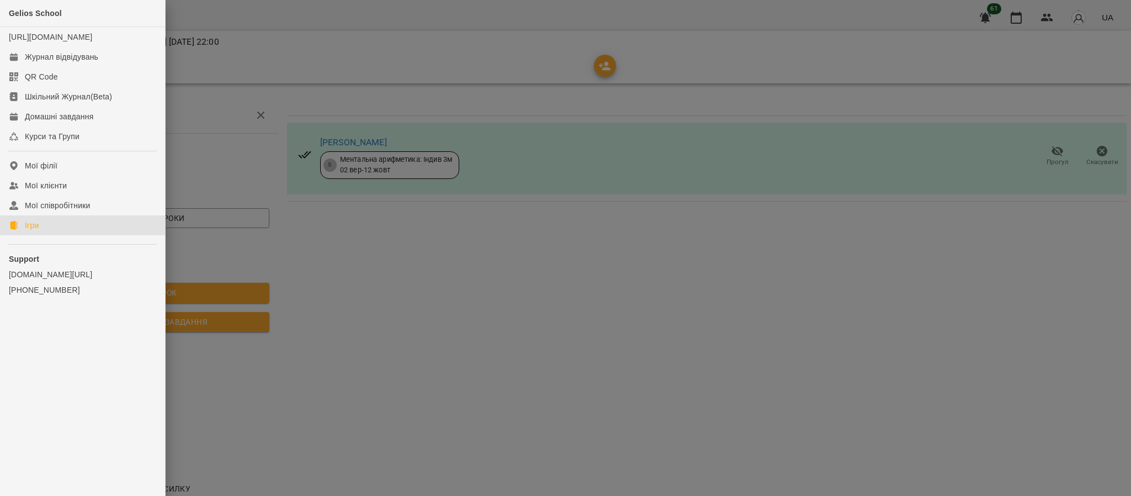
click at [47, 235] on link "Ігри" at bounding box center [82, 225] width 165 height 20
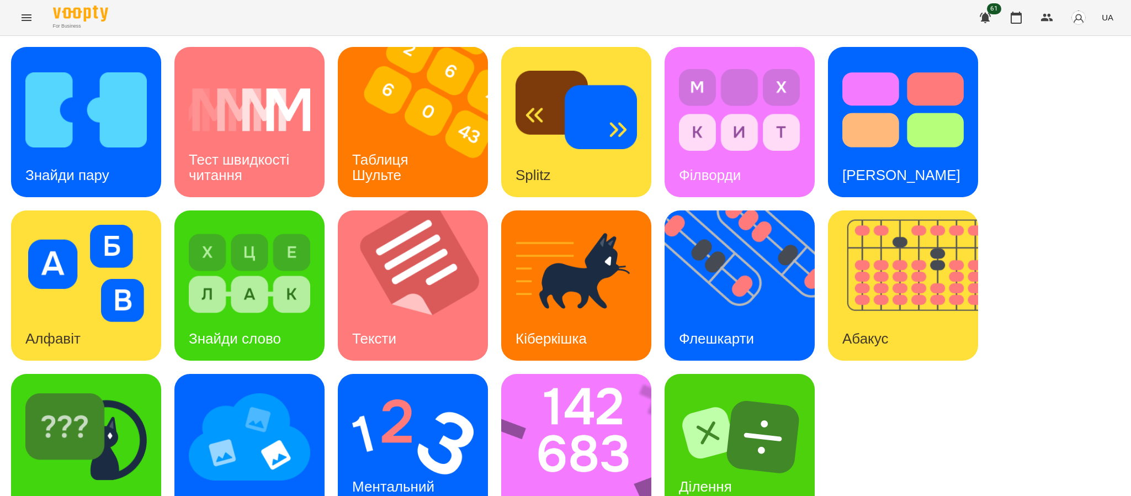
scroll to position [39, 0]
